Goal: Find specific page/section: Find specific page/section

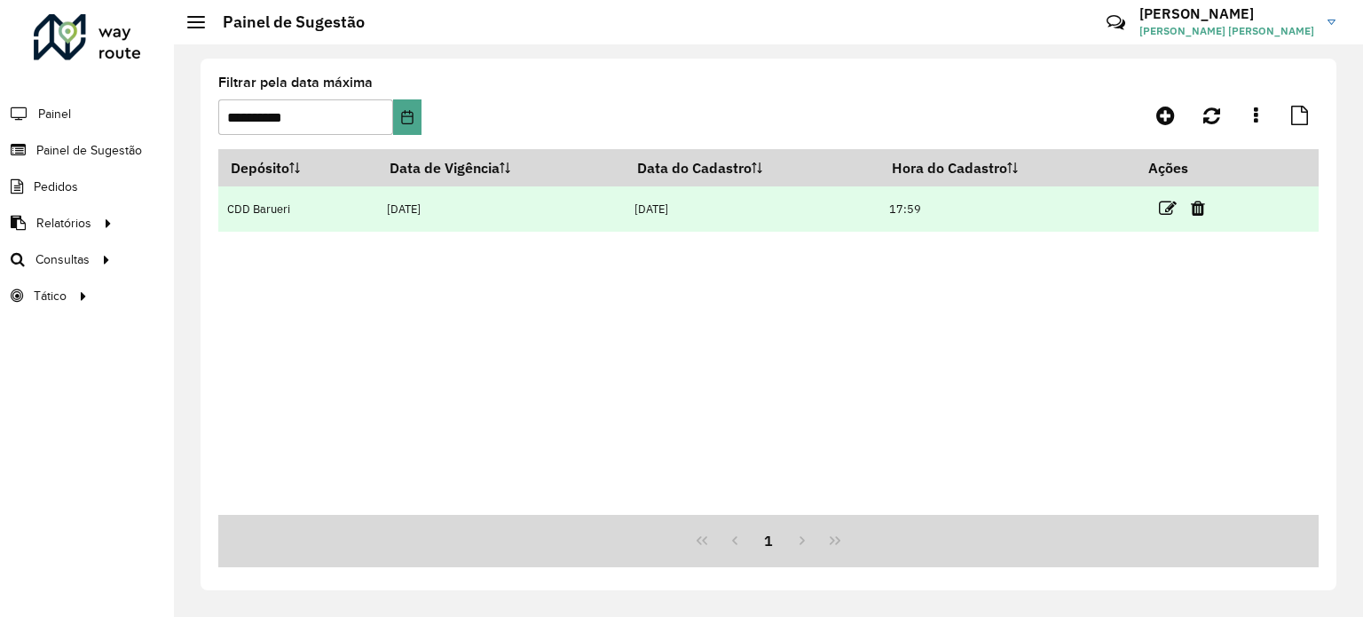
click at [1161, 206] on td at bounding box center [1190, 208] width 106 height 44
click at [1169, 209] on icon at bounding box center [1168, 209] width 18 height 18
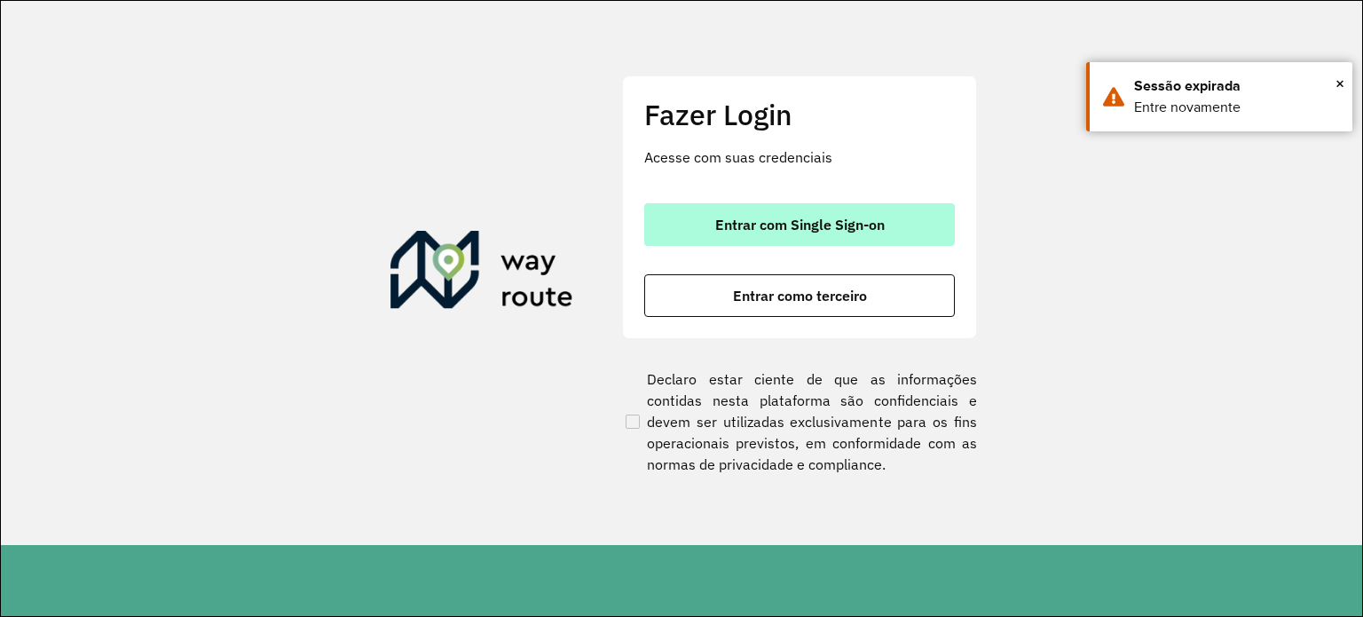
click at [877, 229] on span "Entrar com Single Sign-on" at bounding box center [799, 224] width 169 height 14
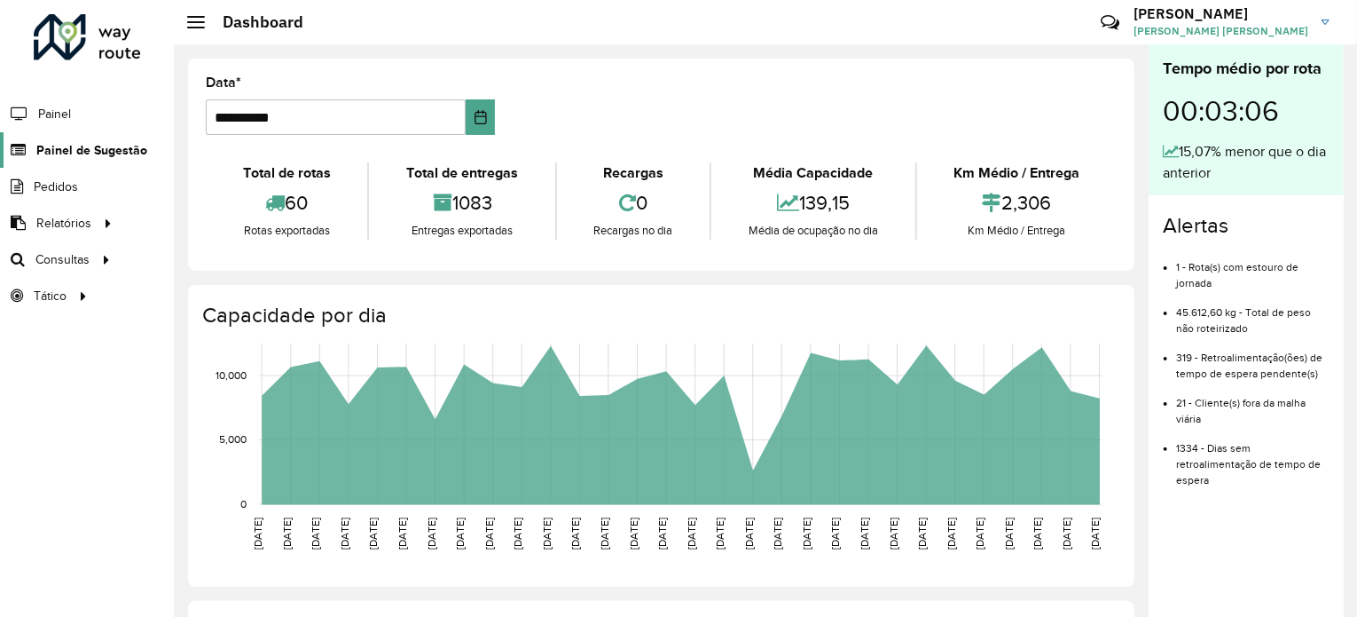
click at [85, 152] on span "Painel de Sugestão" at bounding box center [91, 150] width 111 height 19
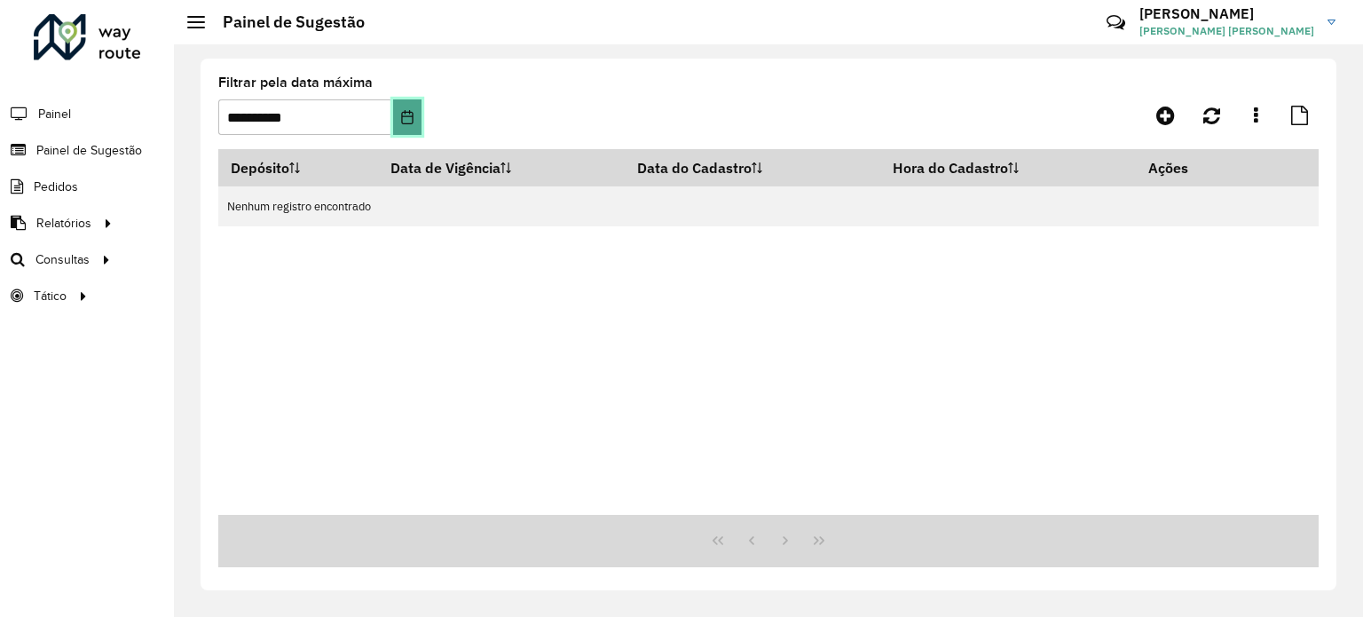
click at [415, 119] on button "Choose Date" at bounding box center [407, 116] width 28 height 35
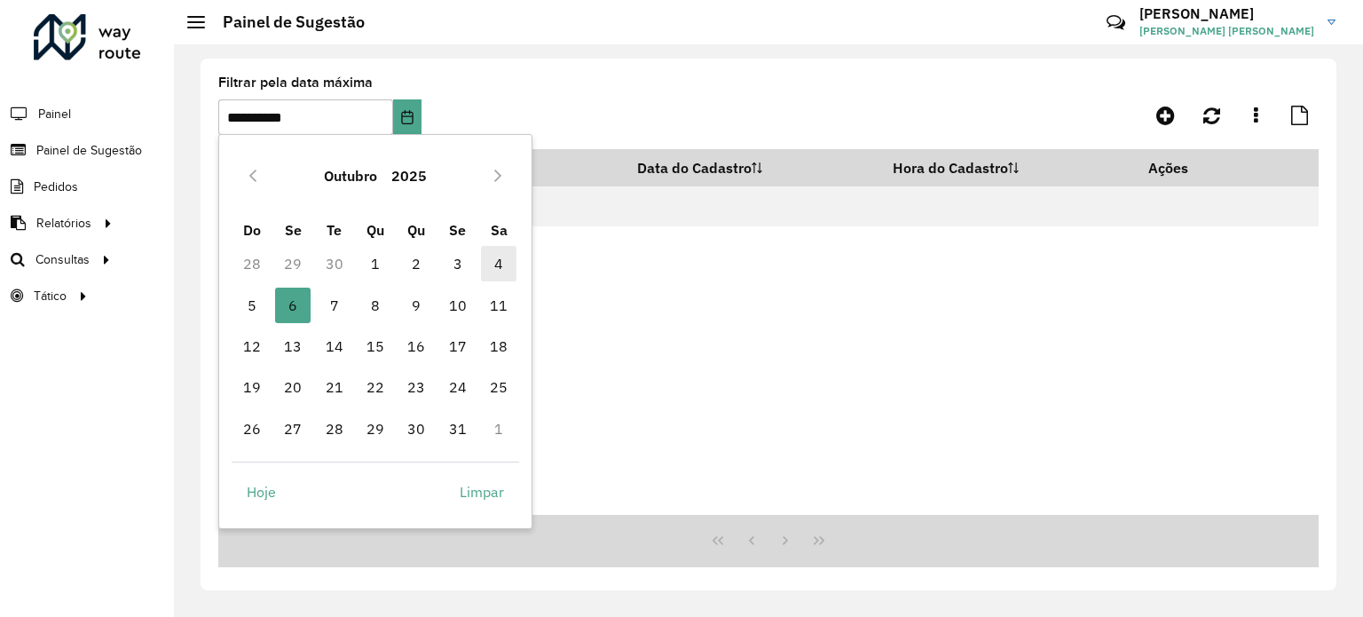
click at [499, 258] on span "4" at bounding box center [498, 263] width 35 height 35
type input "**********"
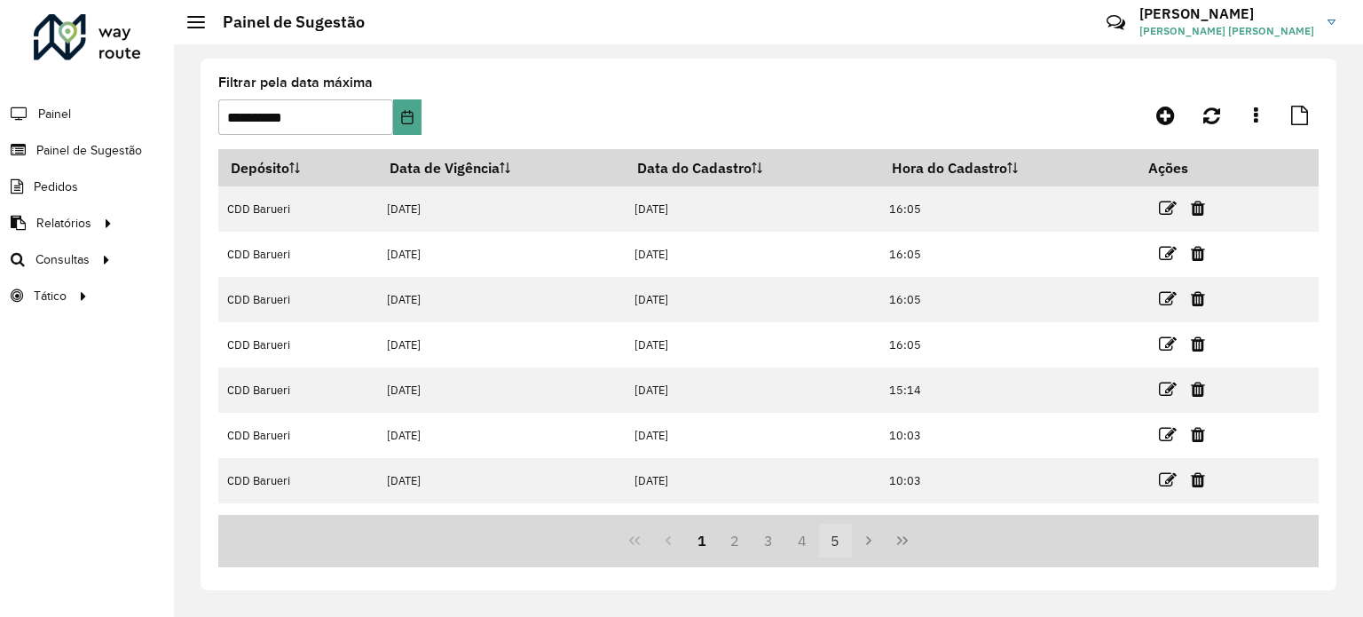
click at [840, 539] on button "5" at bounding box center [836, 540] width 34 height 34
click at [898, 546] on icon "Last Page" at bounding box center [902, 540] width 14 height 14
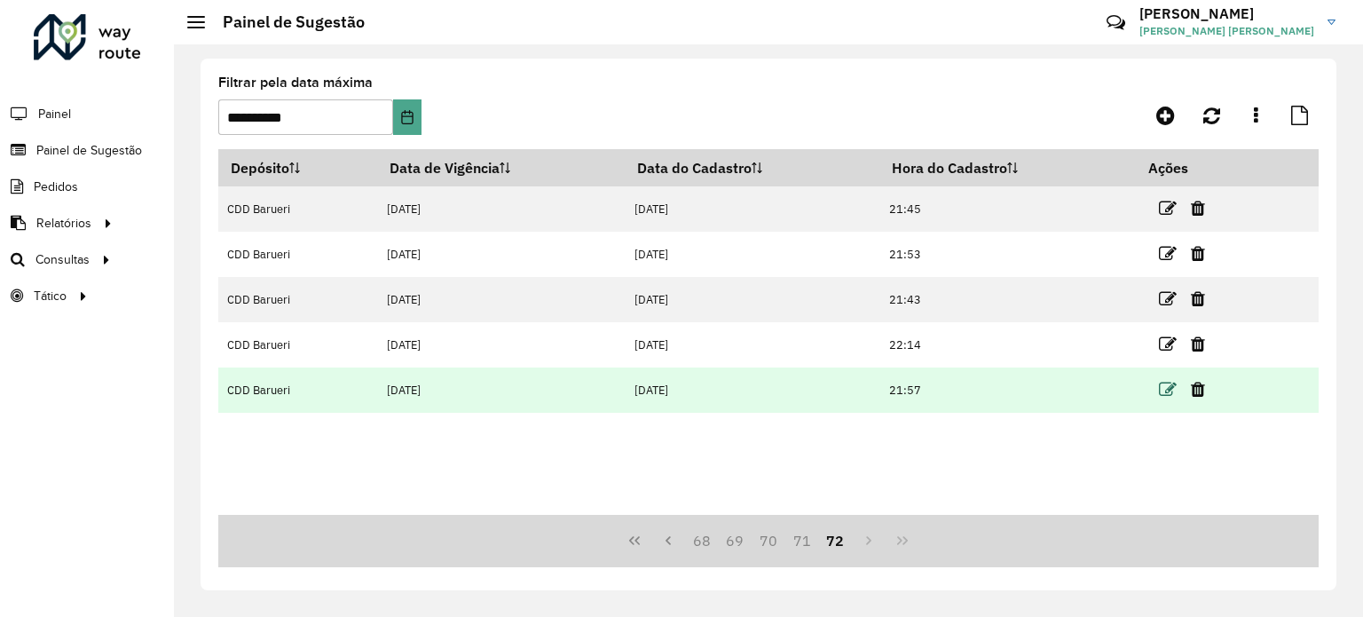
click at [1170, 382] on icon at bounding box center [1168, 390] width 18 height 18
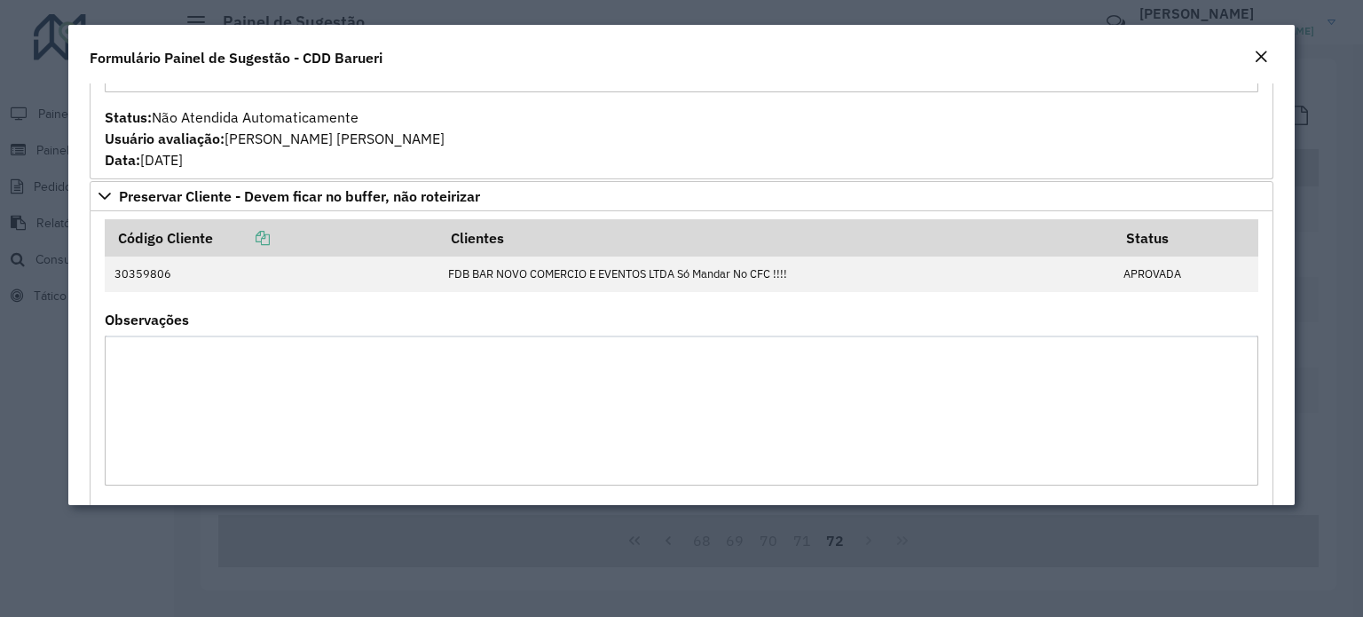
scroll to position [374, 0]
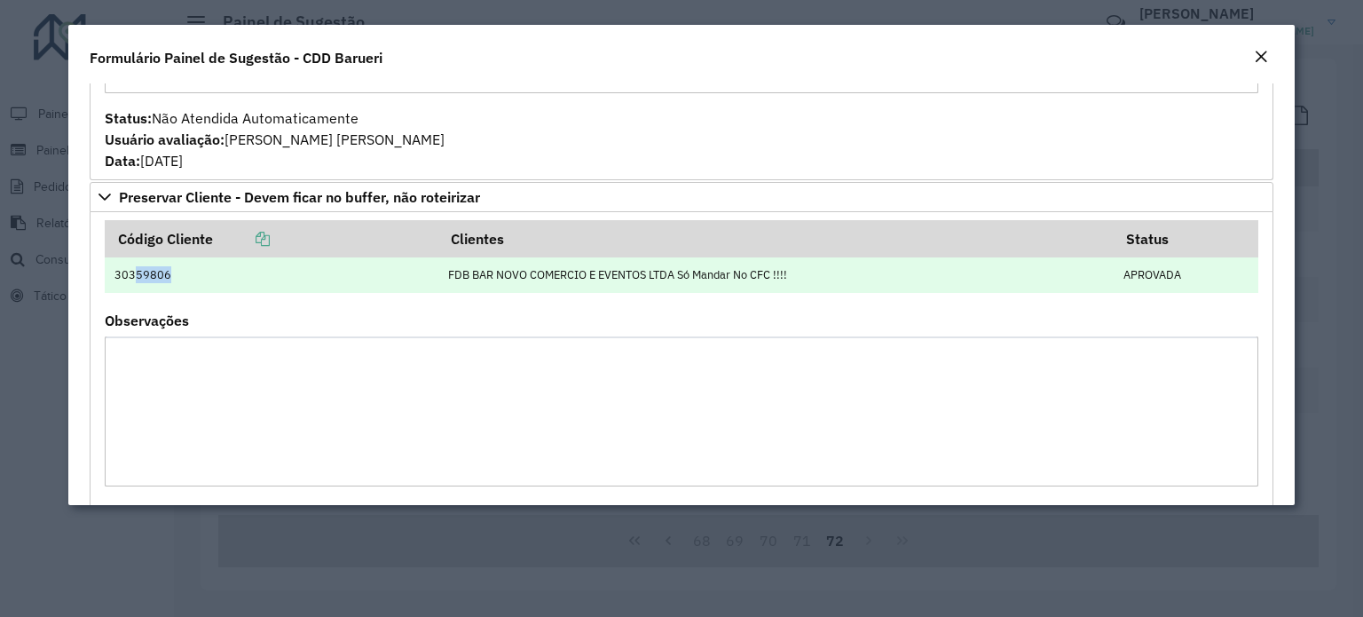
drag, startPoint x: 134, startPoint y: 276, endPoint x: 167, endPoint y: 274, distance: 32.9
click at [167, 274] on td "30359806" at bounding box center [272, 274] width 334 height 35
copy td "59806"
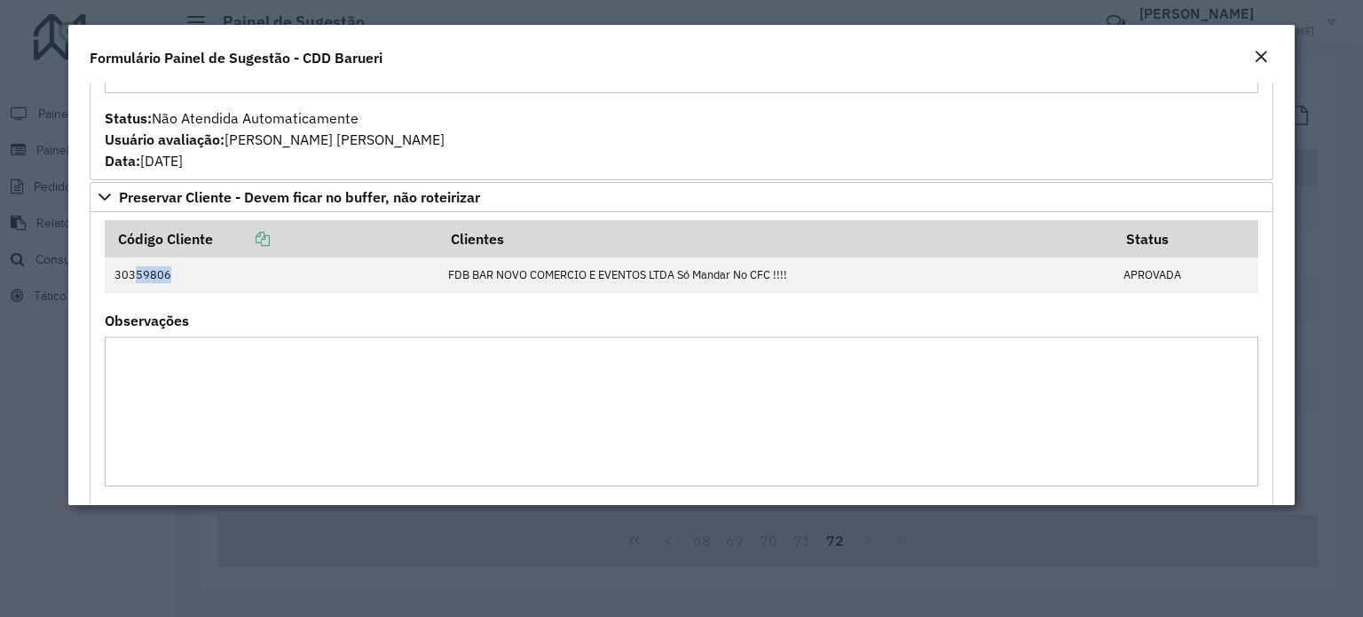
click at [1266, 60] on em "Close" at bounding box center [1261, 57] width 14 height 14
